Goal: Information Seeking & Learning: Learn about a topic

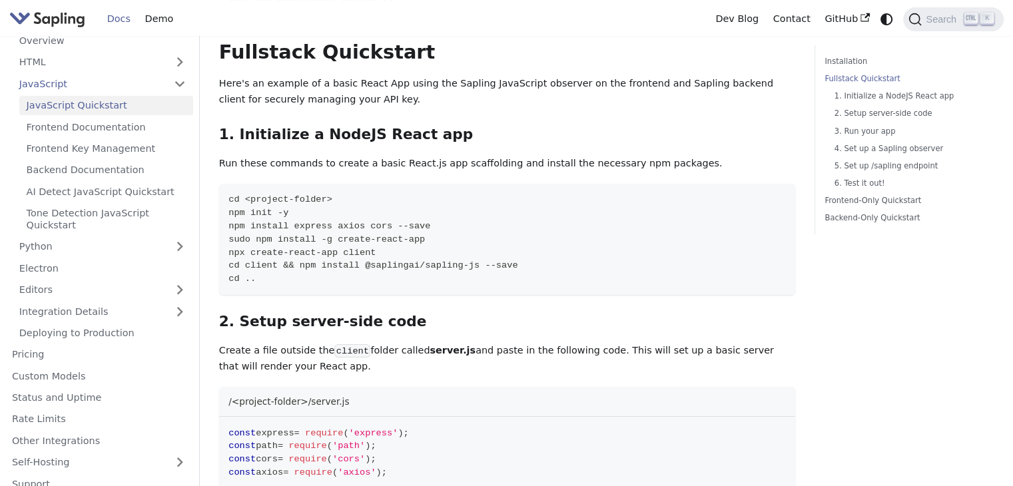
click at [62, 23] on img "Main" at bounding box center [47, 18] width 76 height 19
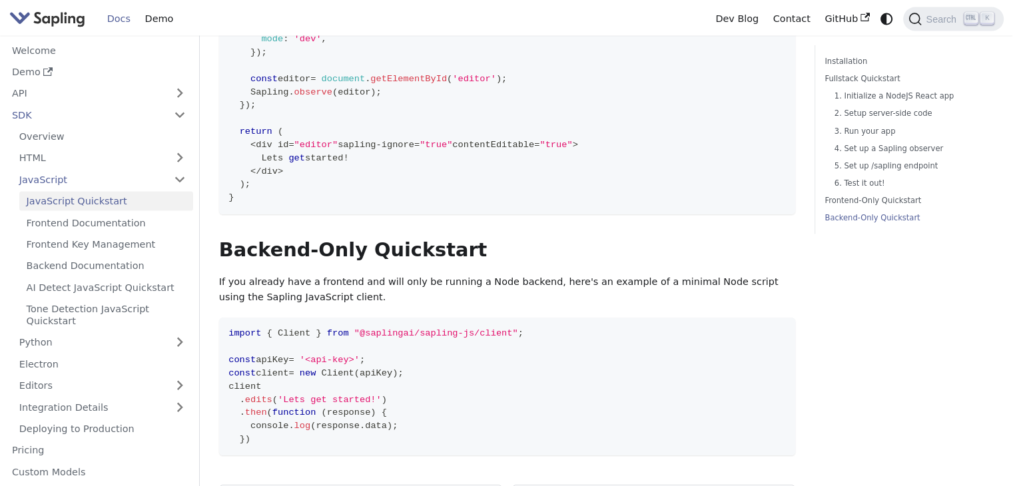
scroll to position [3095, 0]
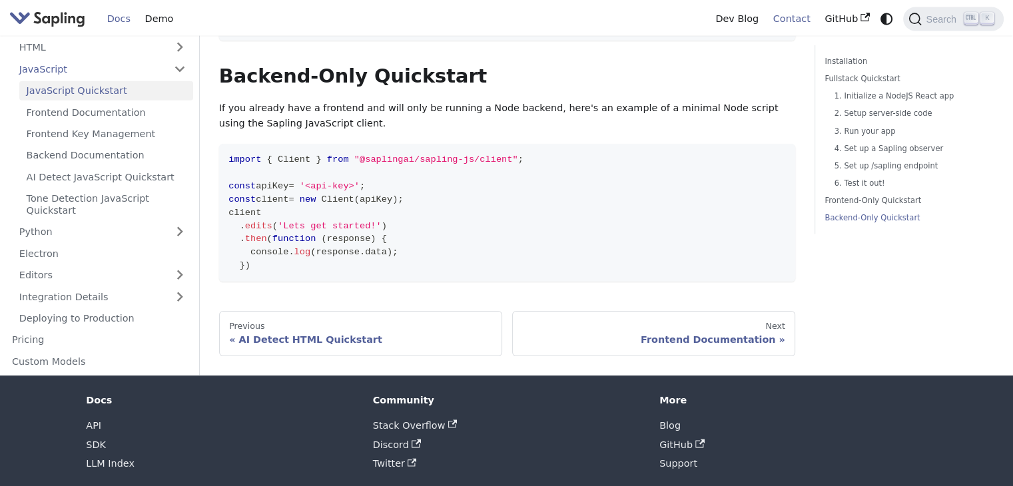
click at [792, 17] on link "Contact" at bounding box center [792, 19] width 52 height 21
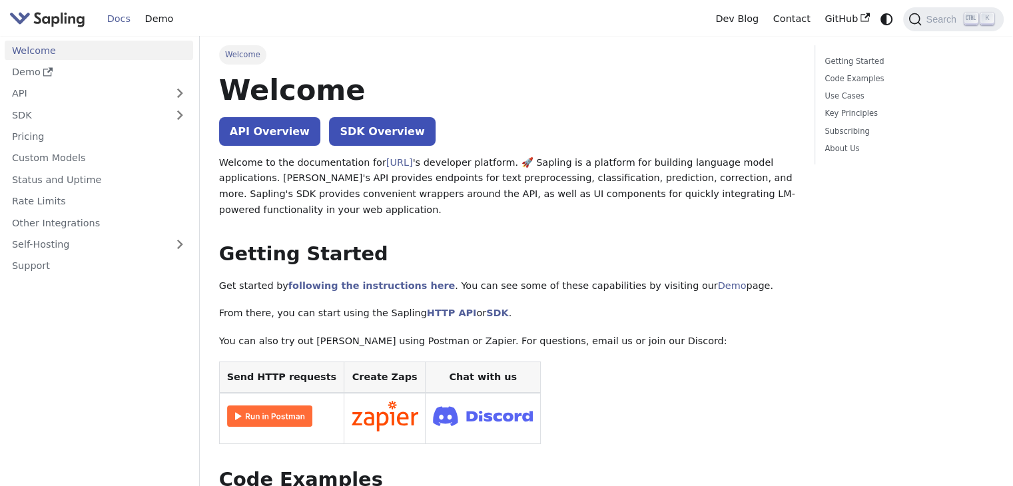
click at [28, 49] on link "Welcome" at bounding box center [99, 50] width 189 height 19
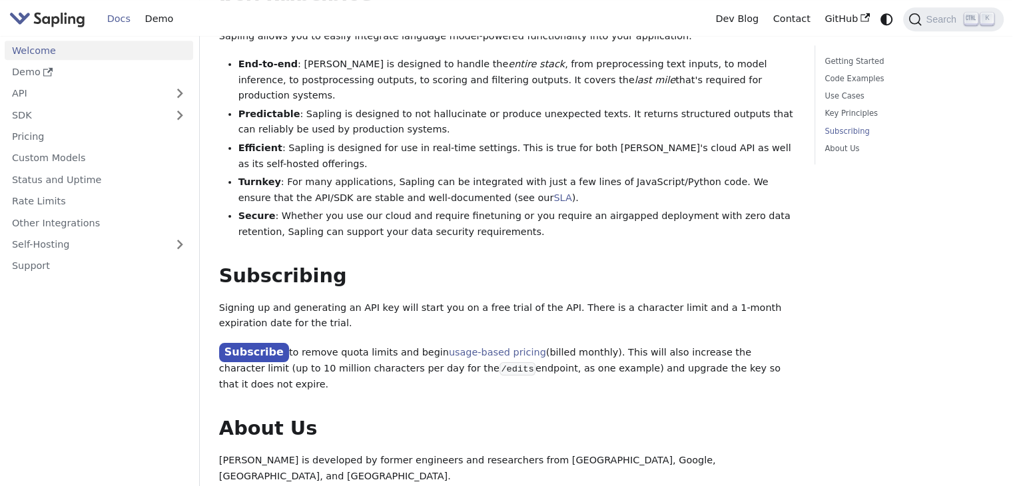
scroll to position [782, 0]
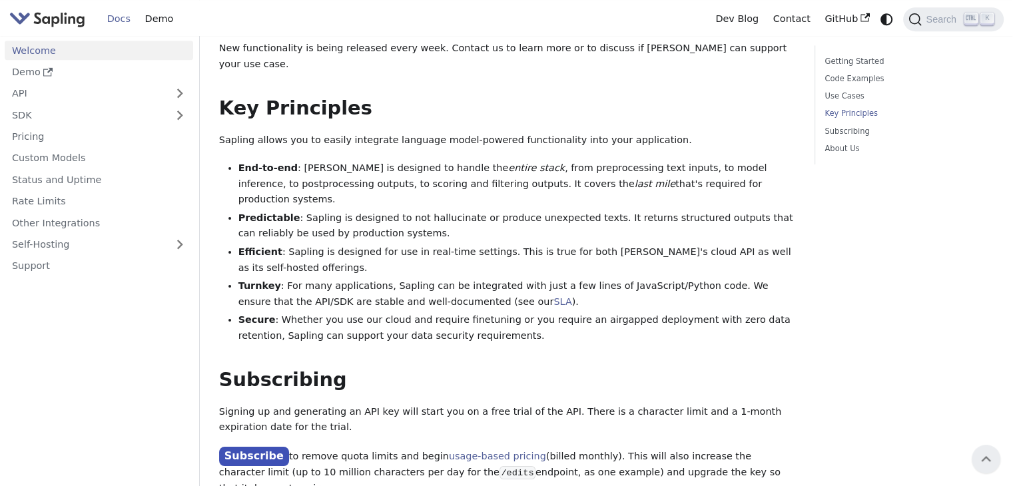
click at [56, 14] on img "Main" at bounding box center [47, 18] width 76 height 19
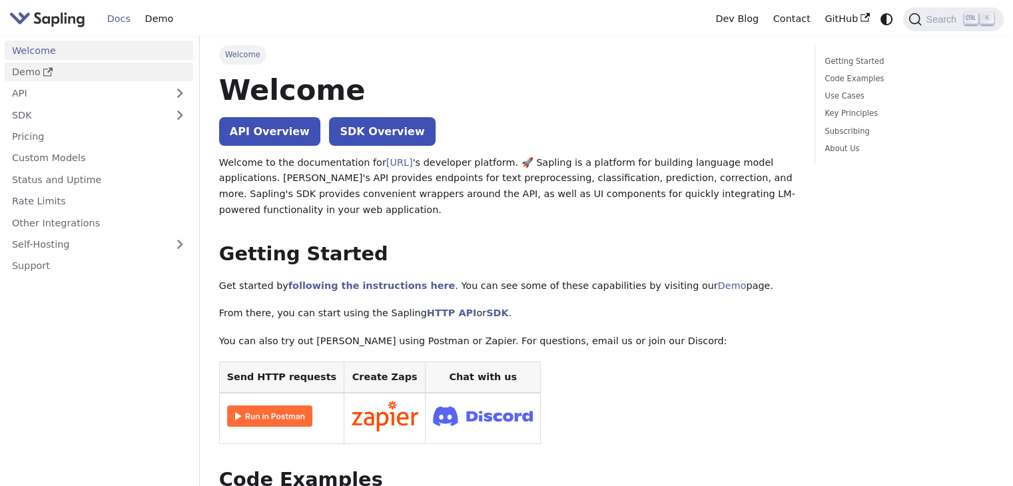
click at [11, 73] on link "Demo" at bounding box center [99, 72] width 189 height 19
click at [49, 115] on link "SDK" at bounding box center [86, 114] width 162 height 19
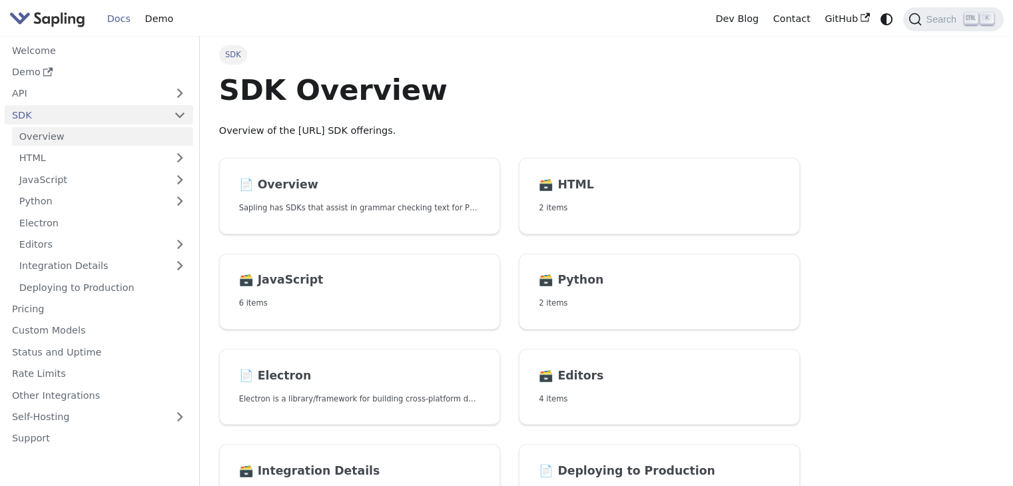
click at [47, 142] on link "Overview" at bounding box center [102, 136] width 181 height 19
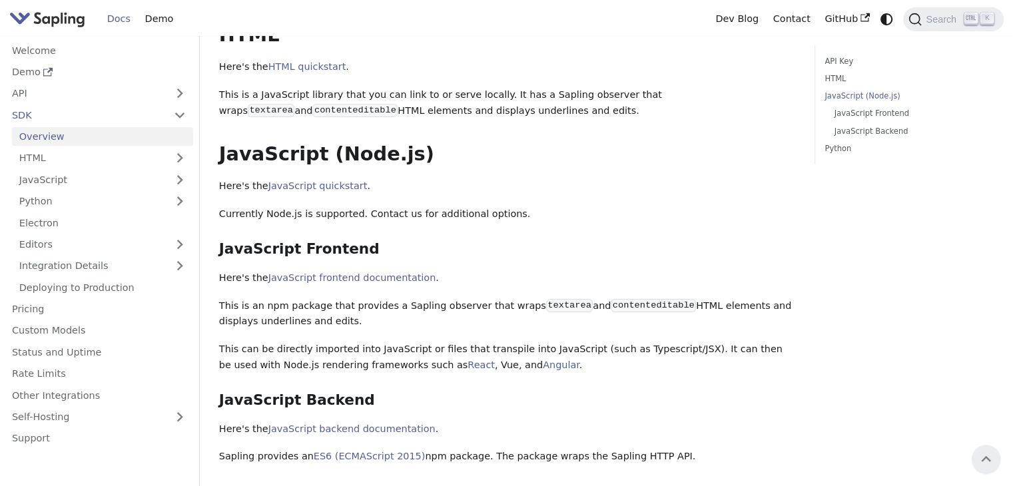
scroll to position [312, 0]
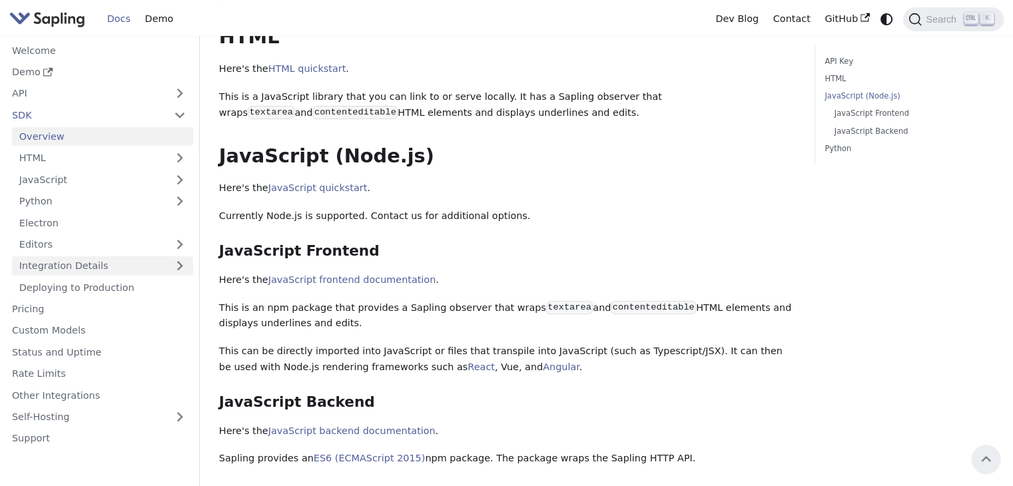
click at [79, 266] on link "Integration Details" at bounding box center [102, 266] width 181 height 19
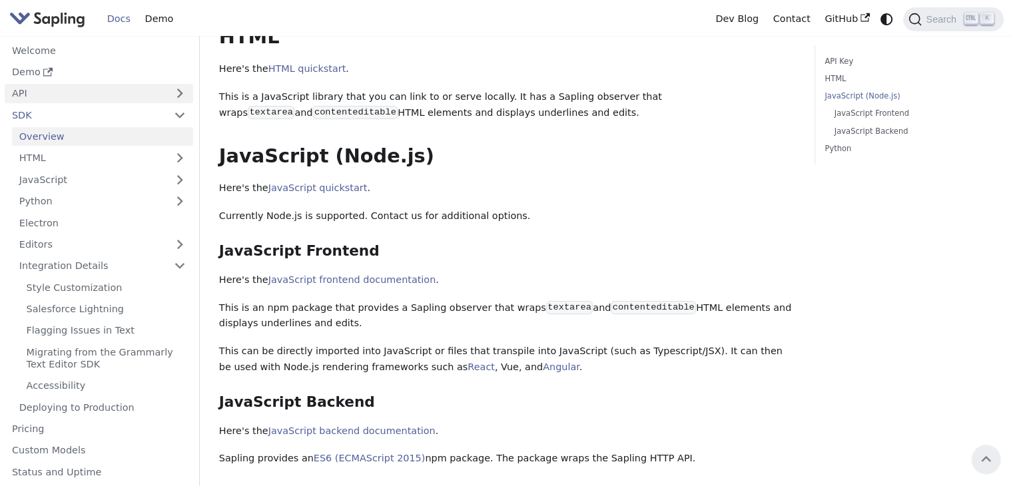
click at [56, 91] on link "API" at bounding box center [86, 93] width 162 height 19
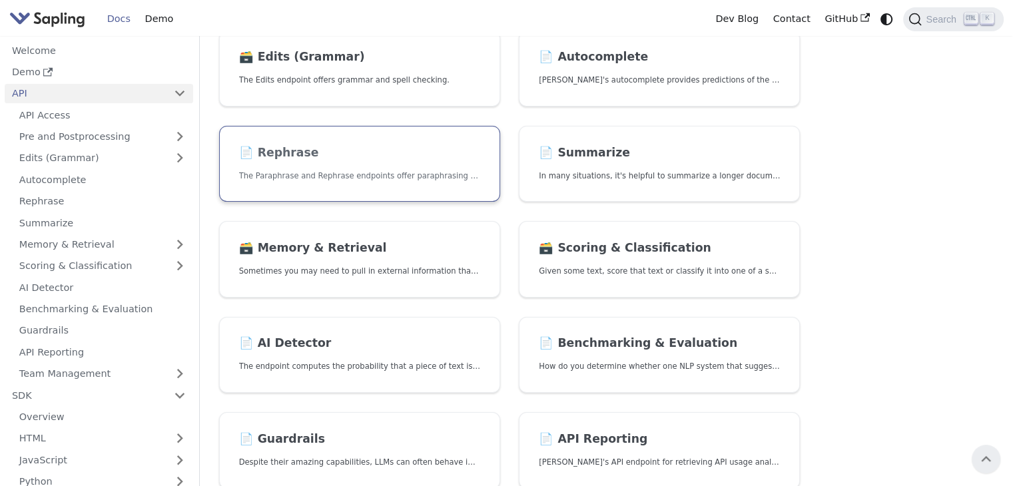
scroll to position [223, 0]
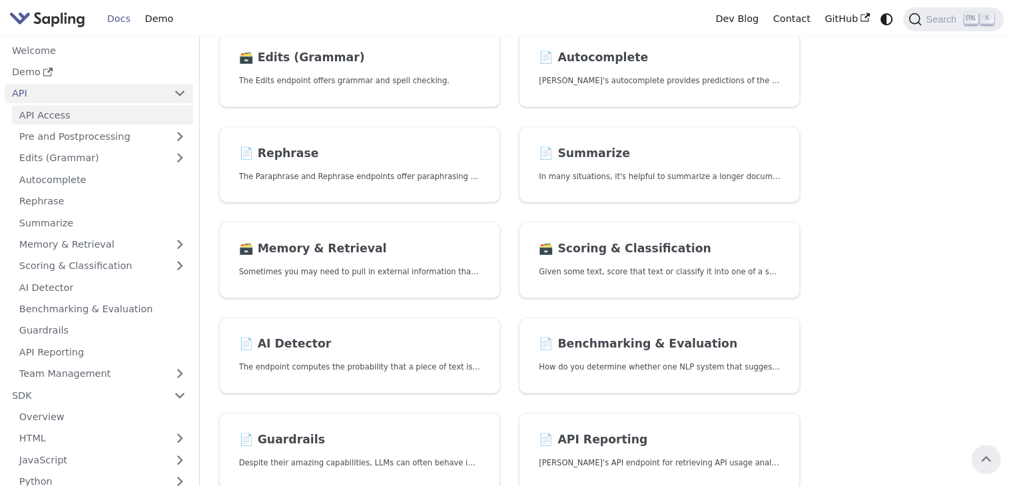
click at [62, 120] on link "API Access" at bounding box center [102, 114] width 181 height 19
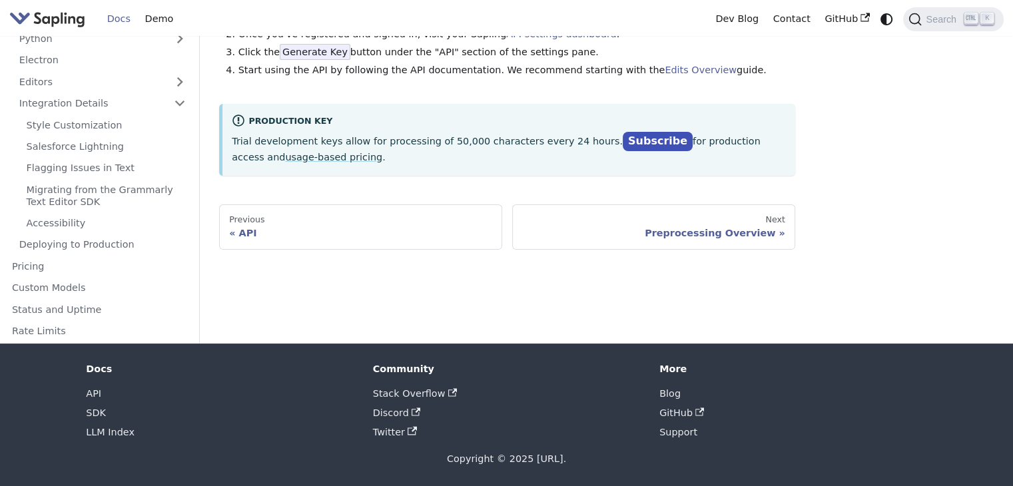
scroll to position [368, 0]
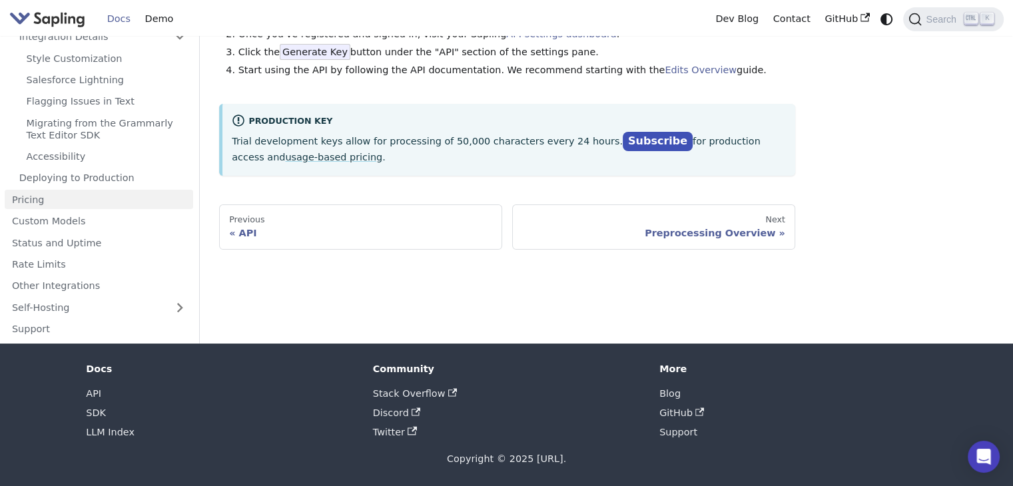
click at [85, 201] on link "Pricing" at bounding box center [99, 199] width 189 height 19
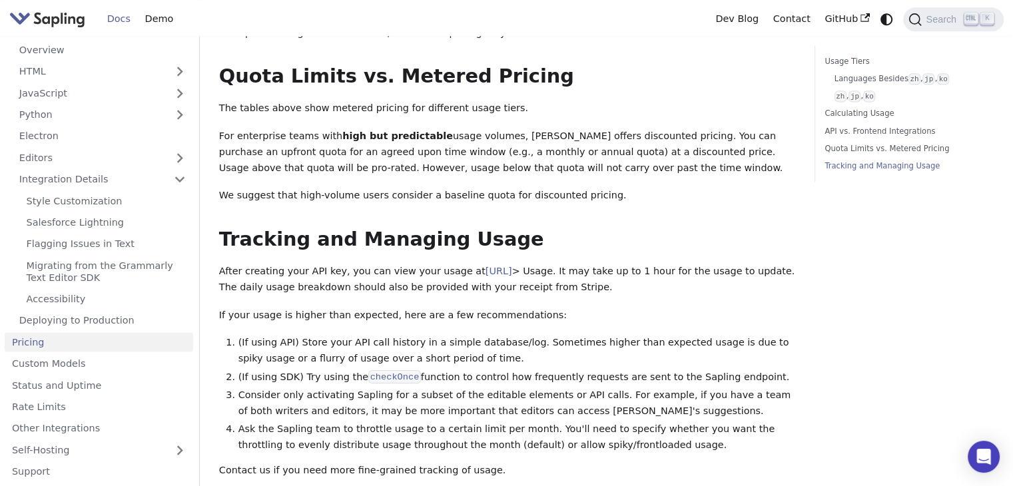
scroll to position [1903, 0]
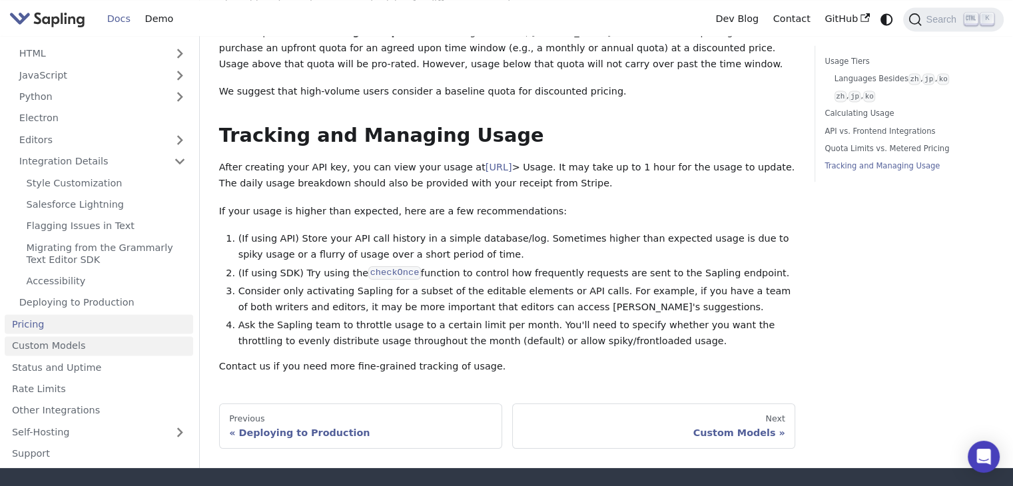
click at [72, 336] on link "Custom Models" at bounding box center [99, 345] width 189 height 19
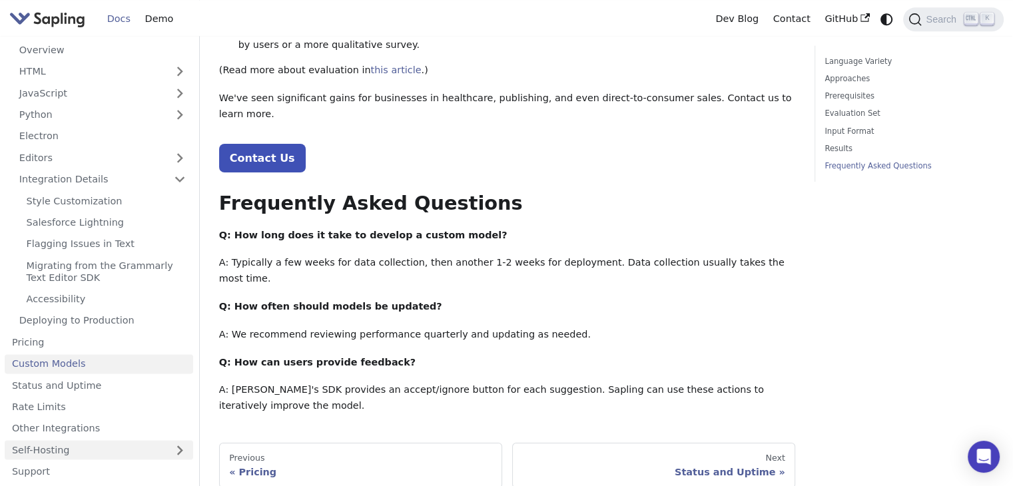
scroll to position [1569, 0]
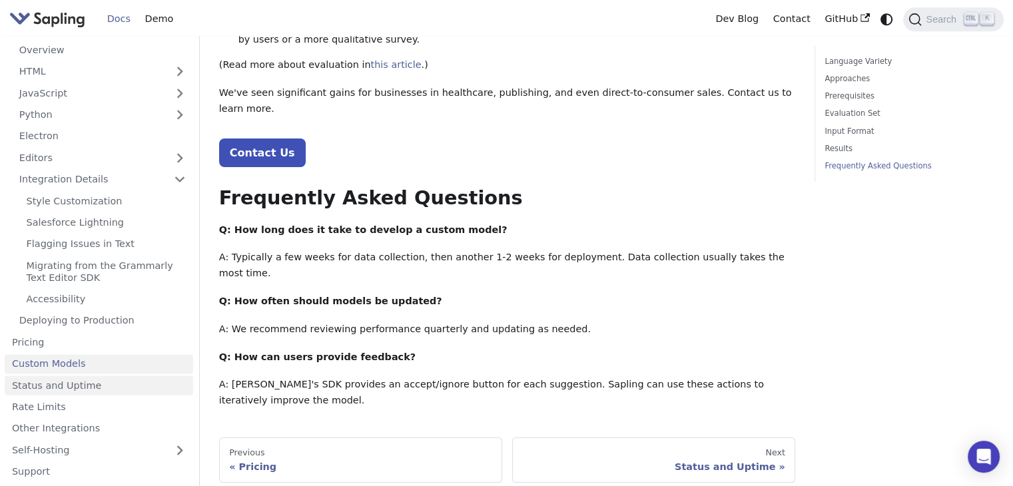
click at [97, 376] on link "Status and Uptime" at bounding box center [99, 385] width 189 height 19
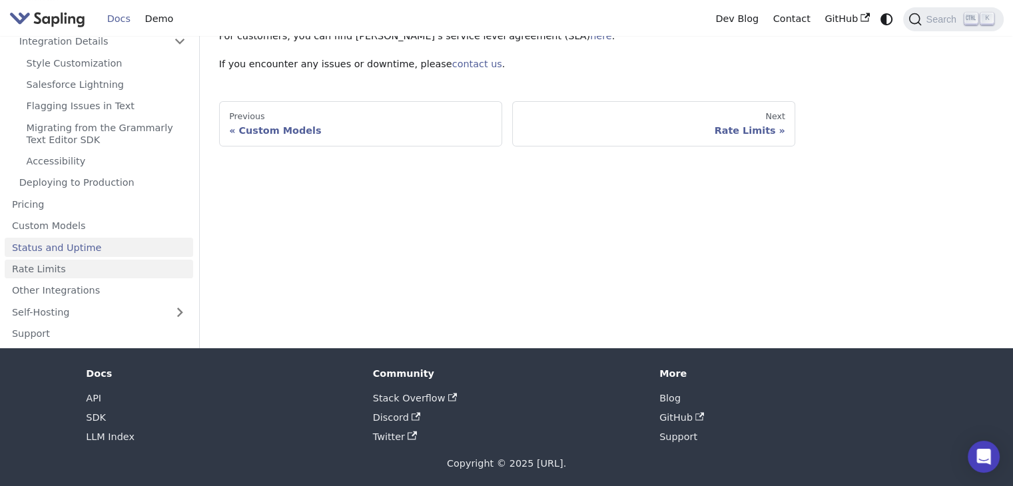
scroll to position [143, 0]
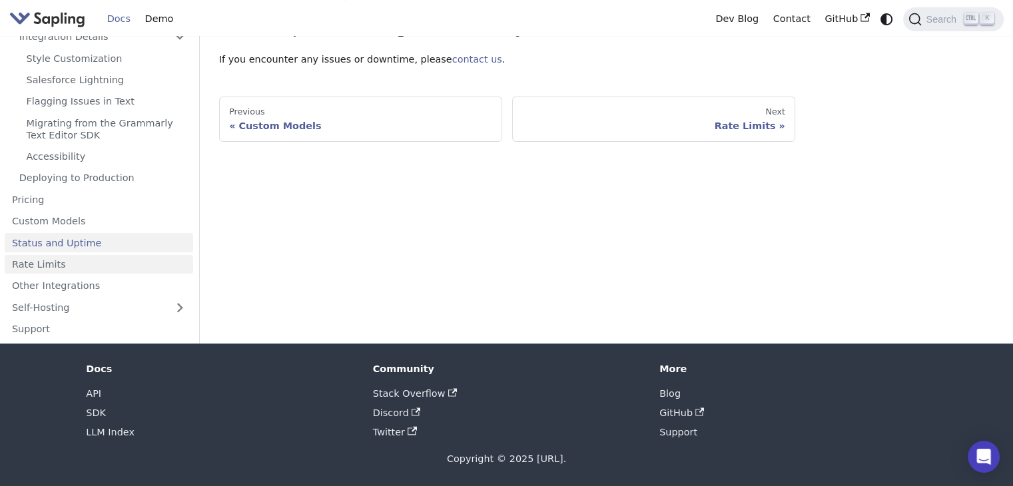
click at [68, 271] on link "Rate Limits" at bounding box center [99, 264] width 189 height 19
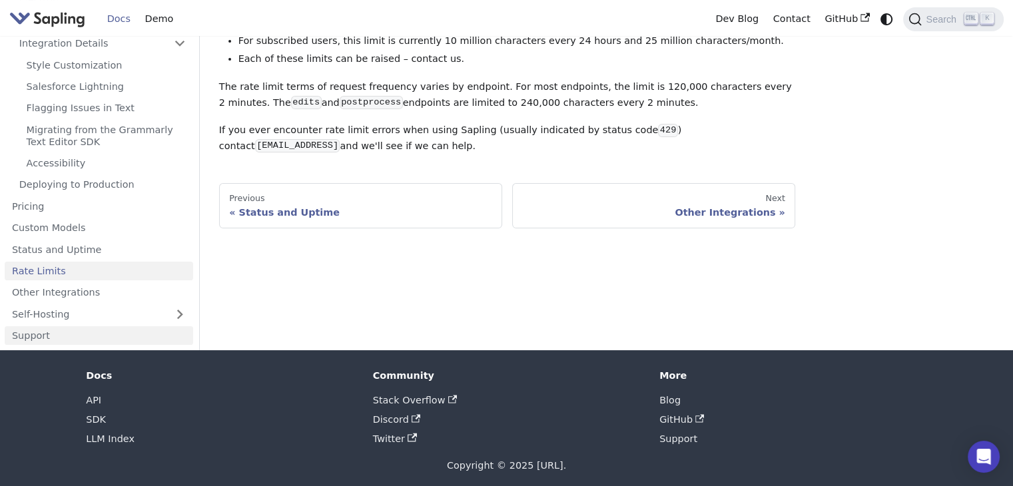
scroll to position [143, 0]
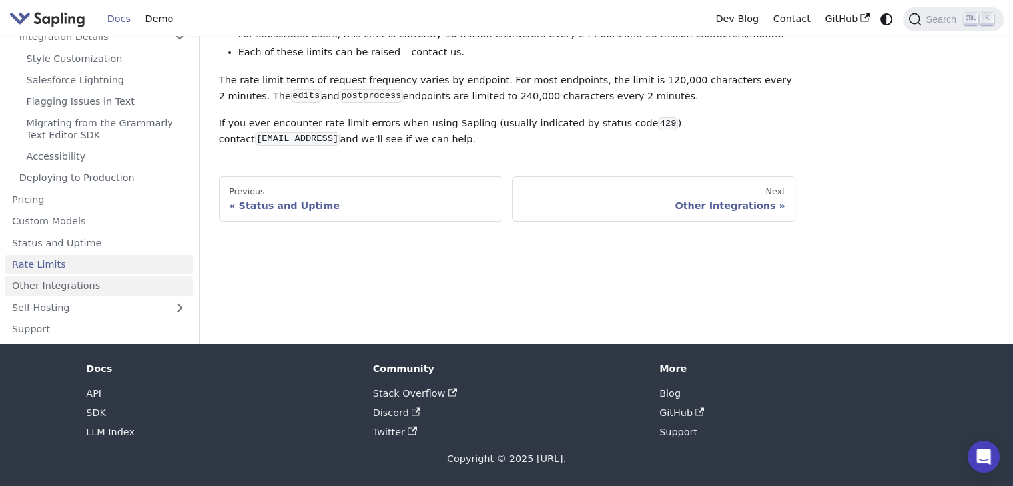
click at [89, 289] on link "Other Integrations" at bounding box center [99, 285] width 189 height 19
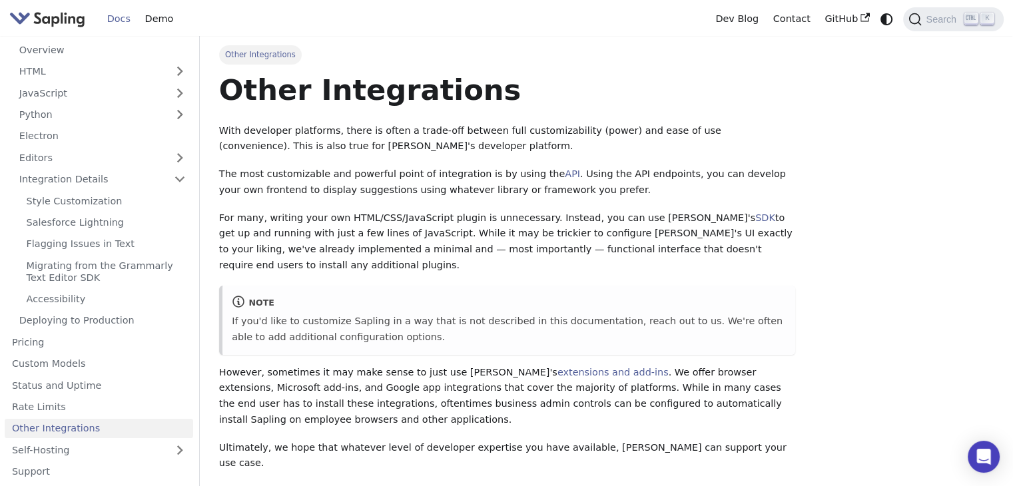
scroll to position [173, 0]
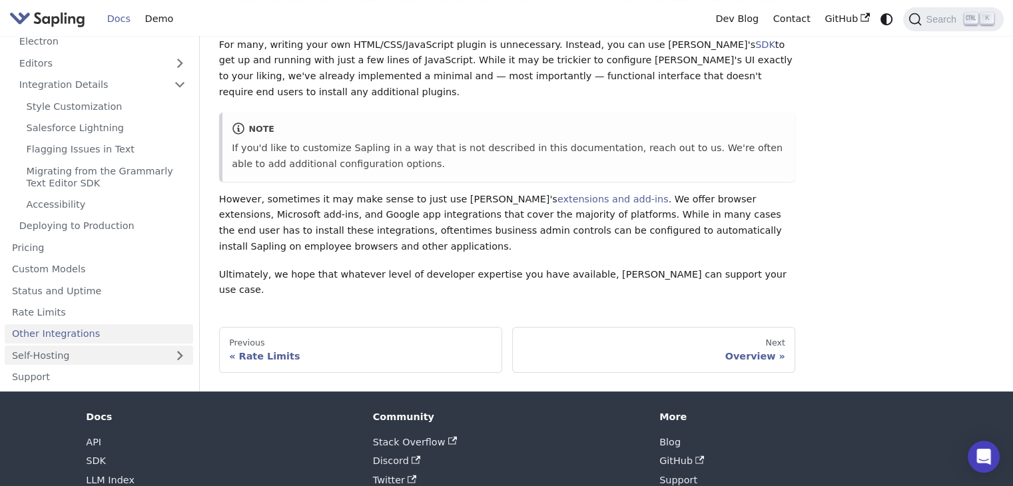
click at [65, 346] on link "Self-Hosting" at bounding box center [99, 355] width 189 height 19
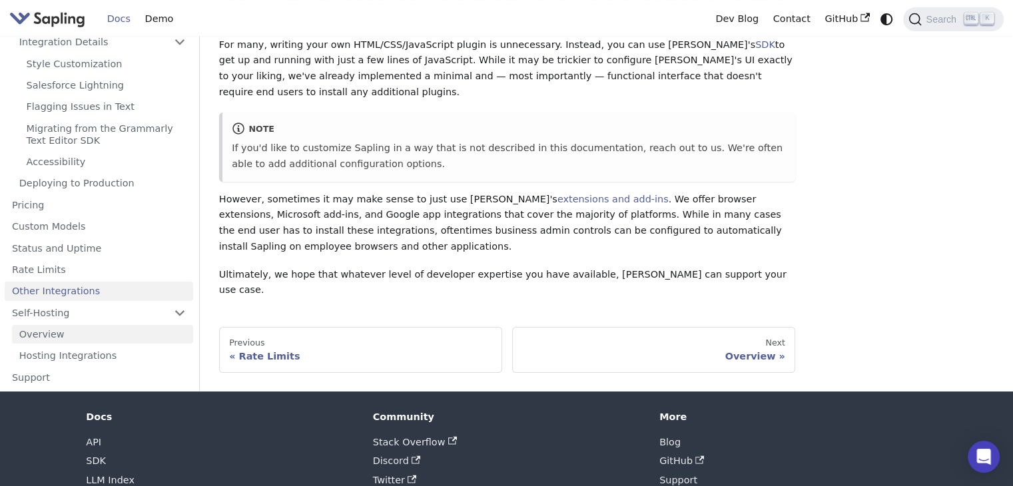
click at [61, 325] on link "Overview" at bounding box center [102, 334] width 181 height 19
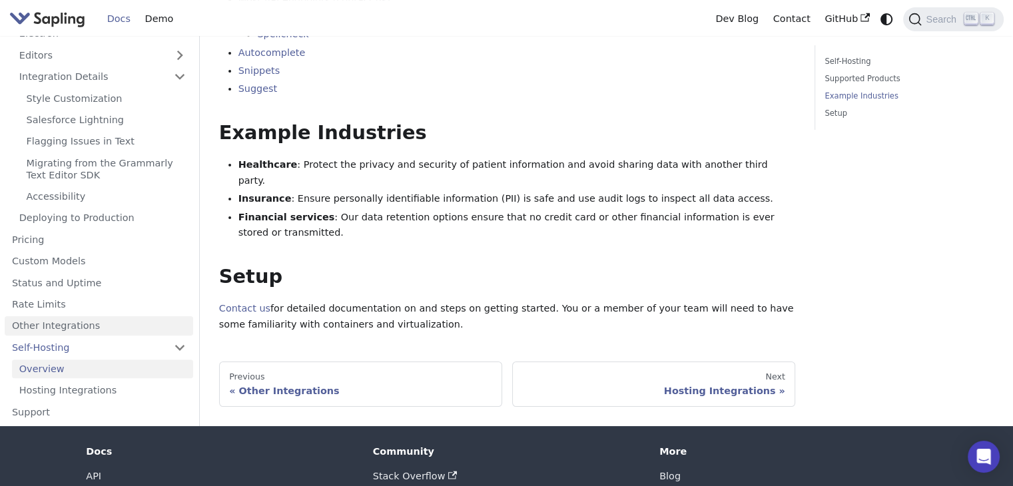
scroll to position [333, 0]
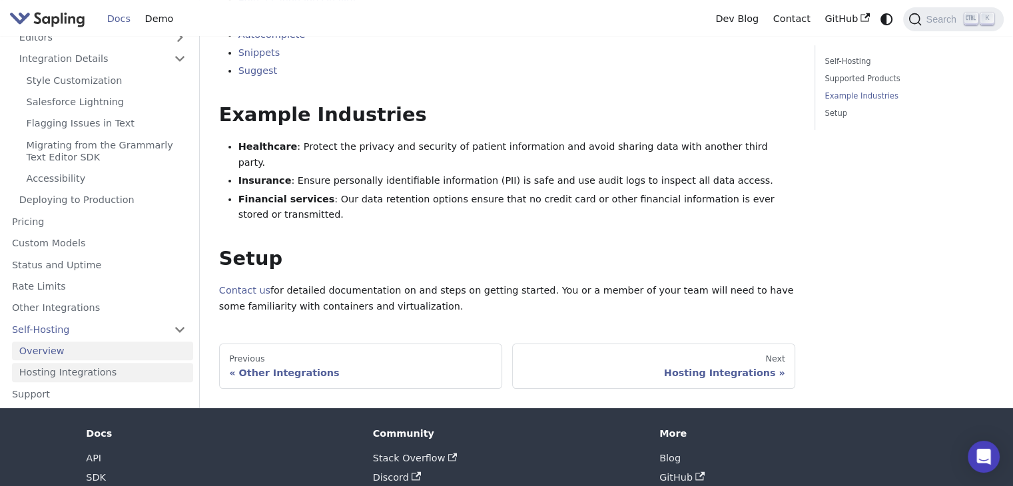
click at [64, 363] on link "Hosting Integrations" at bounding box center [102, 372] width 181 height 19
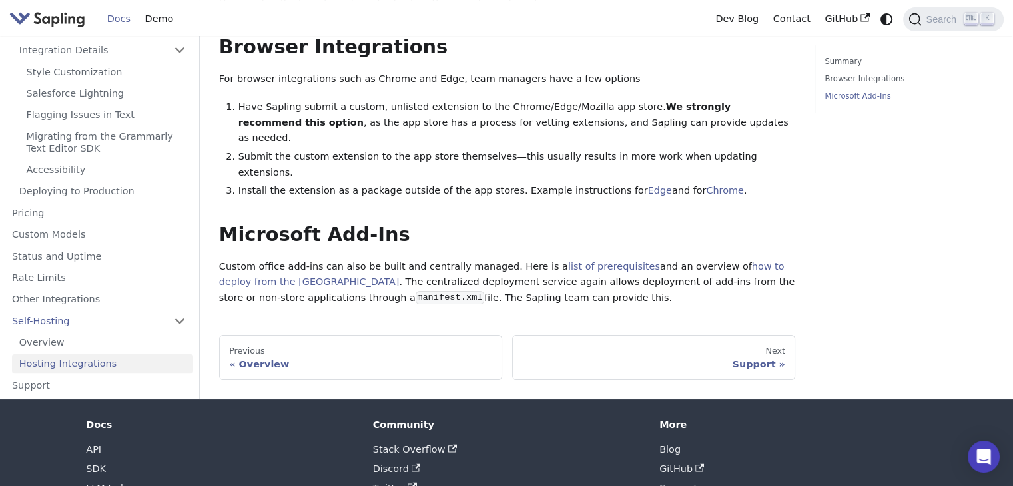
scroll to position [276, 0]
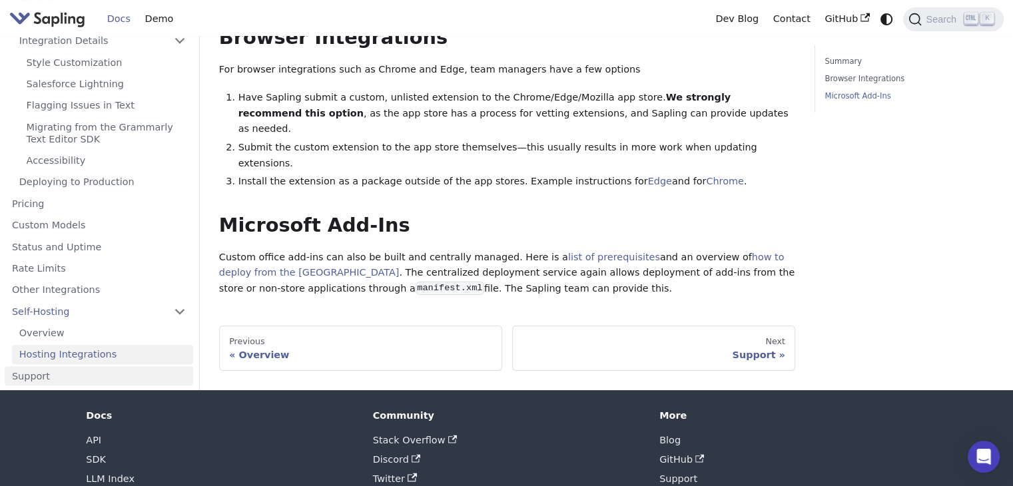
click at [77, 367] on link "Support" at bounding box center [99, 376] width 189 height 19
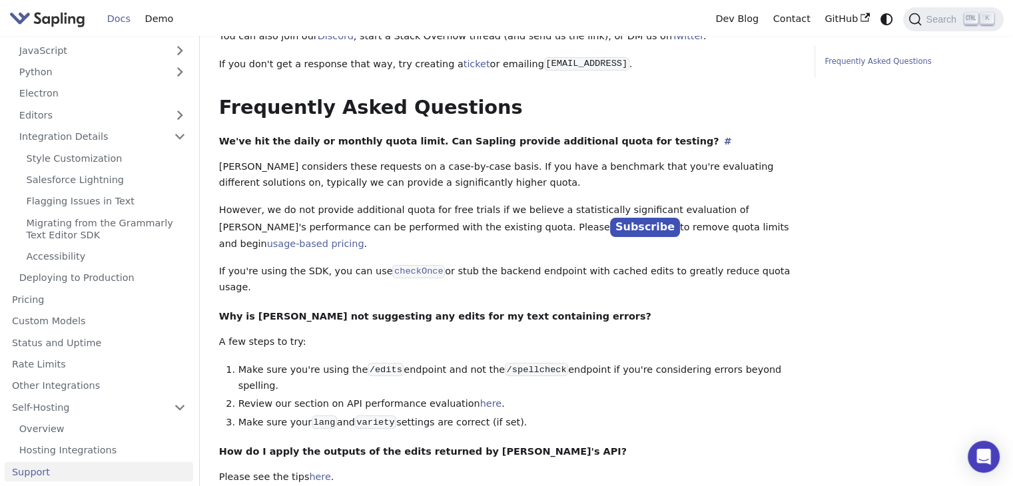
scroll to position [400, 0]
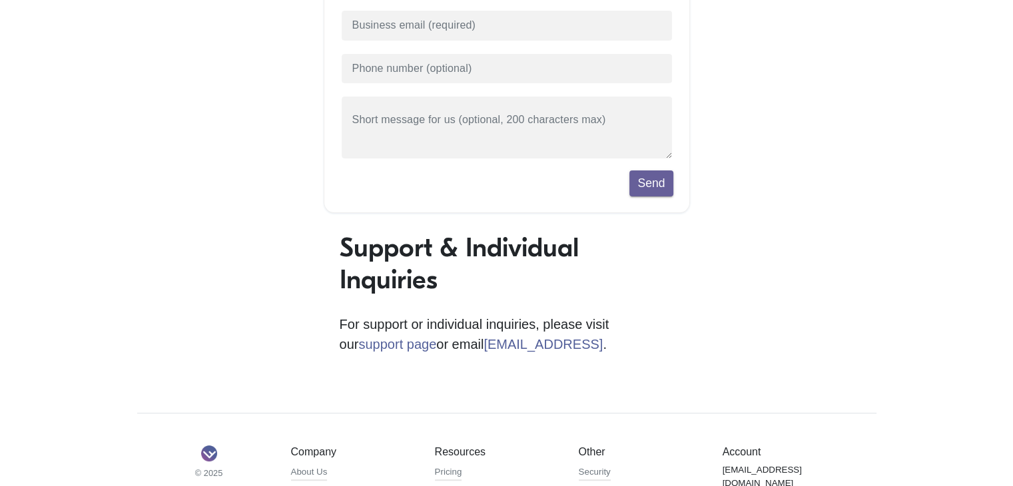
scroll to position [400, 0]
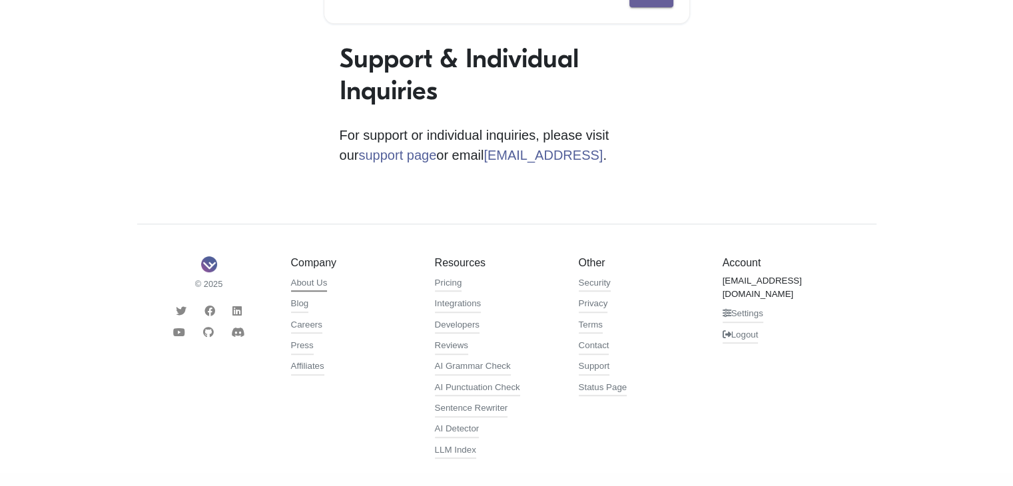
click at [316, 284] on link "About Us" at bounding box center [309, 284] width 37 height 16
click at [308, 328] on link "Careers" at bounding box center [306, 326] width 31 height 16
click at [586, 382] on link "Status Page" at bounding box center [603, 389] width 49 height 16
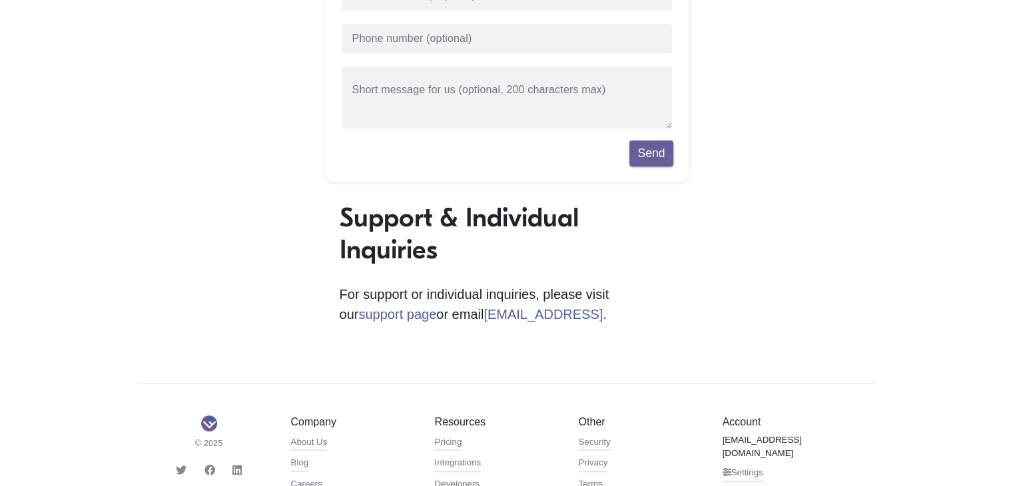
scroll to position [0, 0]
